Goal: Task Accomplishment & Management: Use online tool/utility

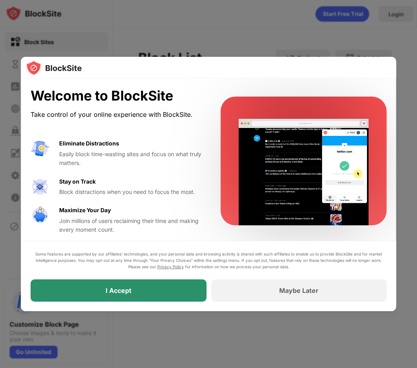
click at [152, 288] on div "I Accept" at bounding box center [119, 290] width 176 height 22
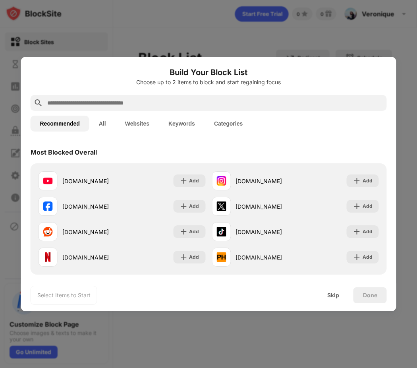
click at [102, 99] on input "text" at bounding box center [215, 103] width 337 height 10
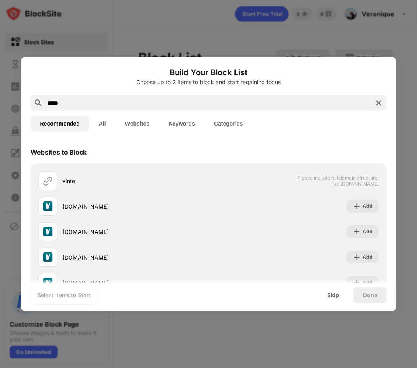
type input "*****"
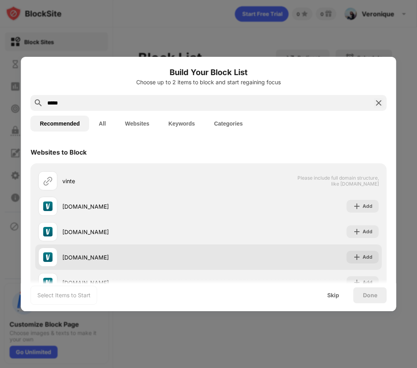
scroll to position [54, 0]
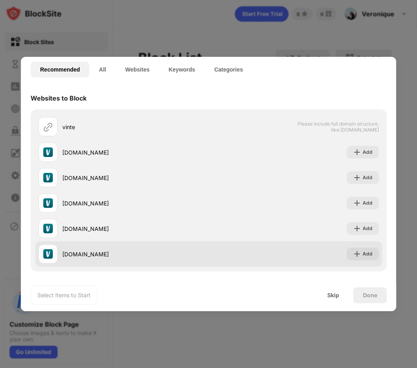
click at [99, 259] on div "[DOMAIN_NAME]" at bounding box center [124, 253] width 171 height 19
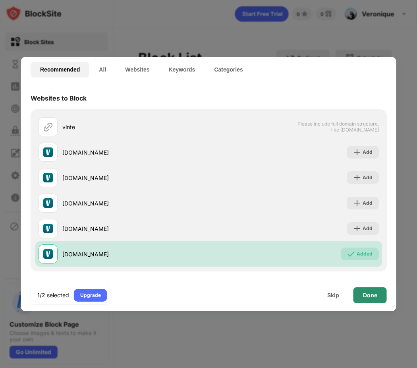
click at [365, 297] on div "Done" at bounding box center [370, 295] width 14 height 6
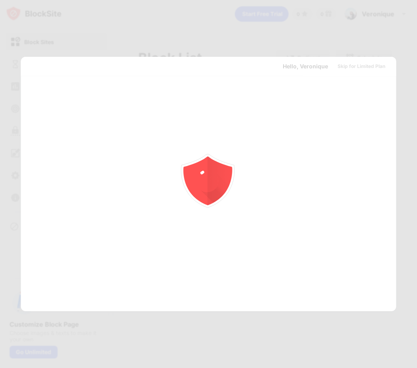
scroll to position [0, 0]
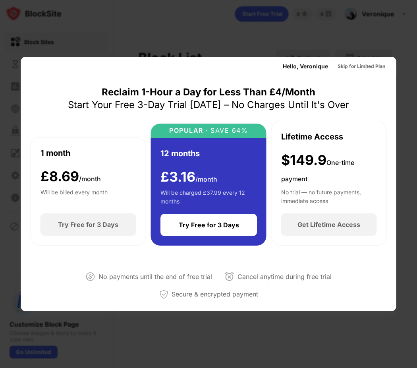
click at [365, 297] on div "No payments until the end of free trial Cancel anytime during free trial Secure…" at bounding box center [209, 284] width 357 height 58
click at [283, 37] on div at bounding box center [208, 184] width 417 height 368
click at [380, 67] on div "Skip for Limited Plan" at bounding box center [362, 66] width 48 height 8
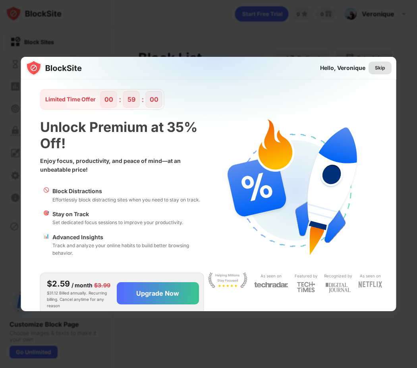
click at [385, 66] on div "Skip" at bounding box center [380, 68] width 10 height 8
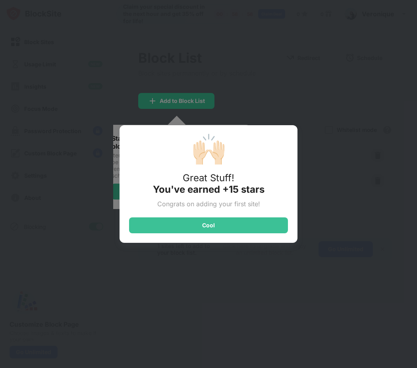
click at [286, 104] on div "🙌🏻 Great Stuff! You've earned +15 stars Congrats on adding your first site! Cool" at bounding box center [208, 184] width 417 height 368
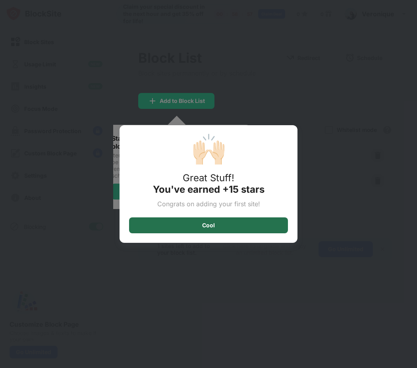
click at [221, 228] on div "Cool" at bounding box center [208, 225] width 159 height 16
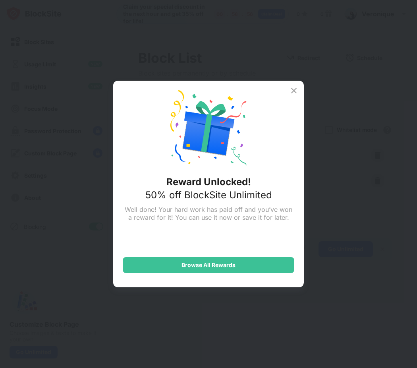
click at [291, 91] on img at bounding box center [294, 91] width 10 height 10
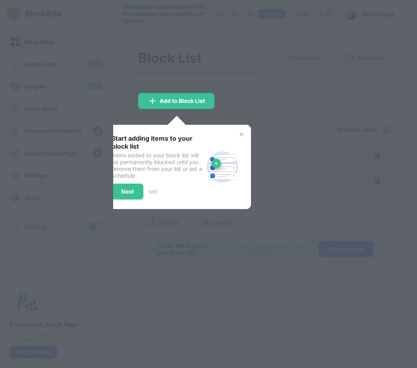
click at [244, 134] on img at bounding box center [241, 134] width 6 height 6
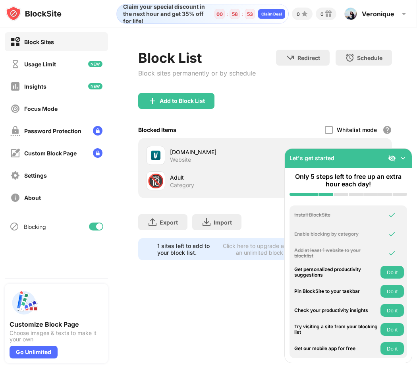
click at [260, 86] on div "Block List Block sites permanently or by schedule Redirect Choose a site to be …" at bounding box center [265, 71] width 254 height 43
click at [406, 155] on img at bounding box center [403, 158] width 8 height 8
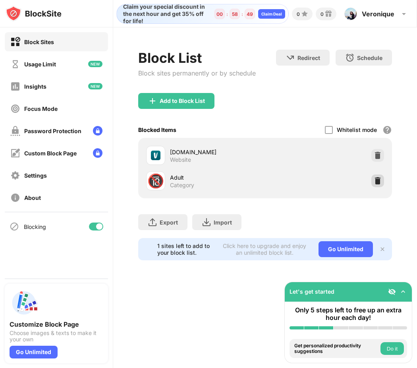
click at [383, 186] on div at bounding box center [378, 180] width 13 height 13
